Goal: Communication & Community: Answer question/provide support

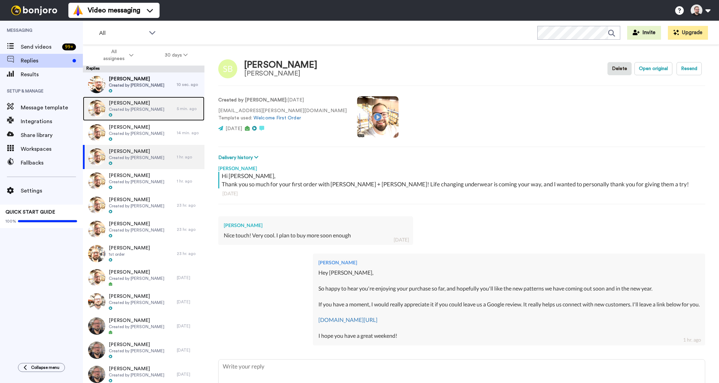
click at [127, 104] on span "Stephanie Hammond" at bounding box center [137, 103] width 56 height 7
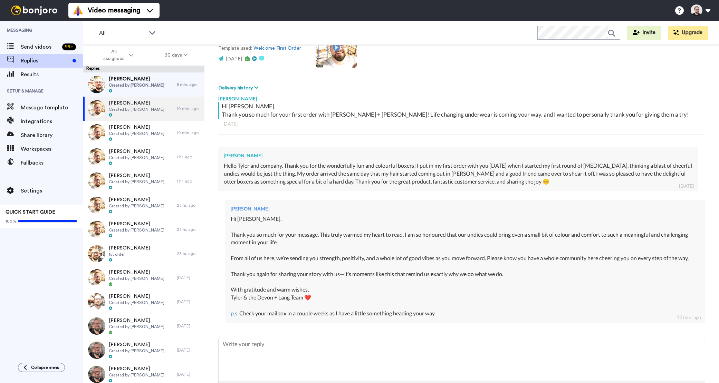
scroll to position [98, 0]
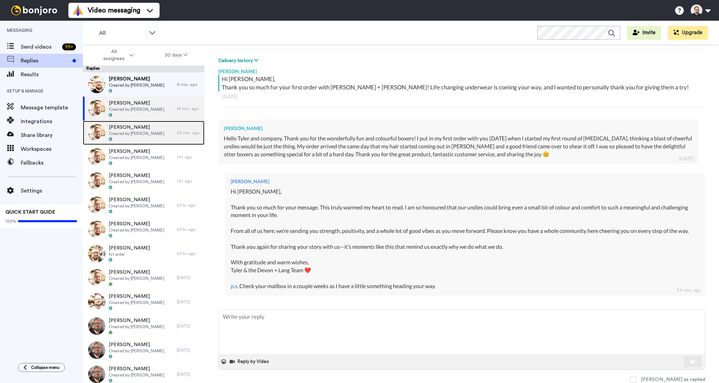
click at [141, 133] on span "Created by [PERSON_NAME]" at bounding box center [137, 134] width 56 height 6
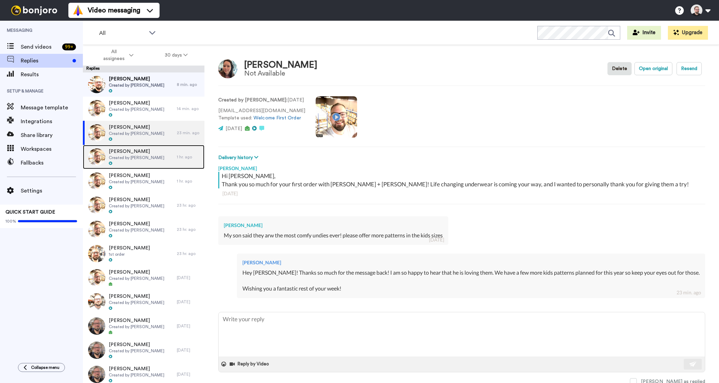
click at [135, 164] on div at bounding box center [137, 163] width 56 height 5
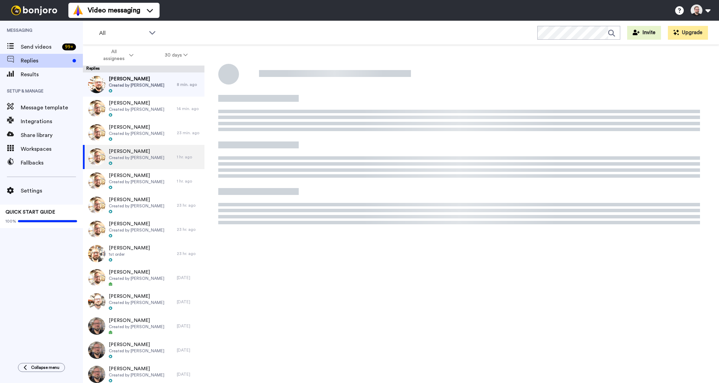
type textarea "x"
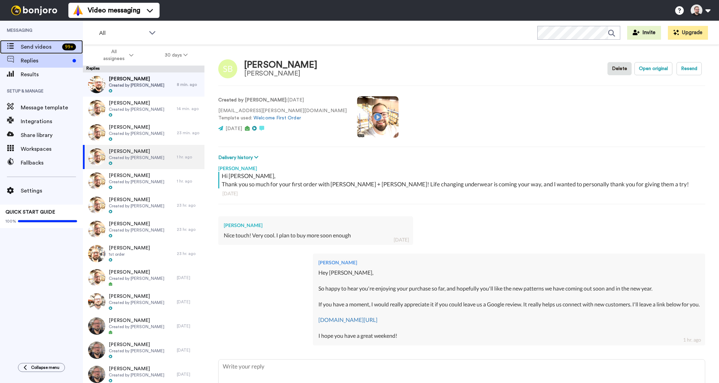
click at [35, 46] on span "Send videos" at bounding box center [40, 47] width 39 height 8
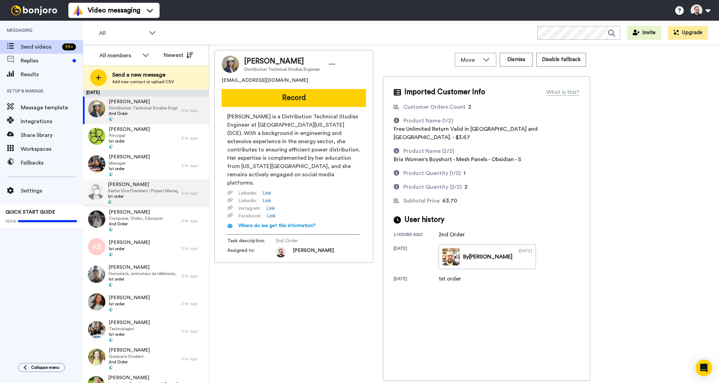
click at [144, 195] on span "1st order" at bounding box center [143, 197] width 70 height 6
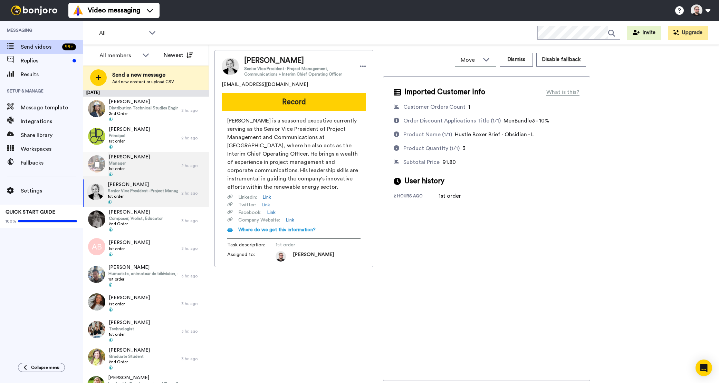
click at [140, 171] on span "1st order" at bounding box center [129, 169] width 41 height 6
